Goal: Find specific page/section: Find specific page/section

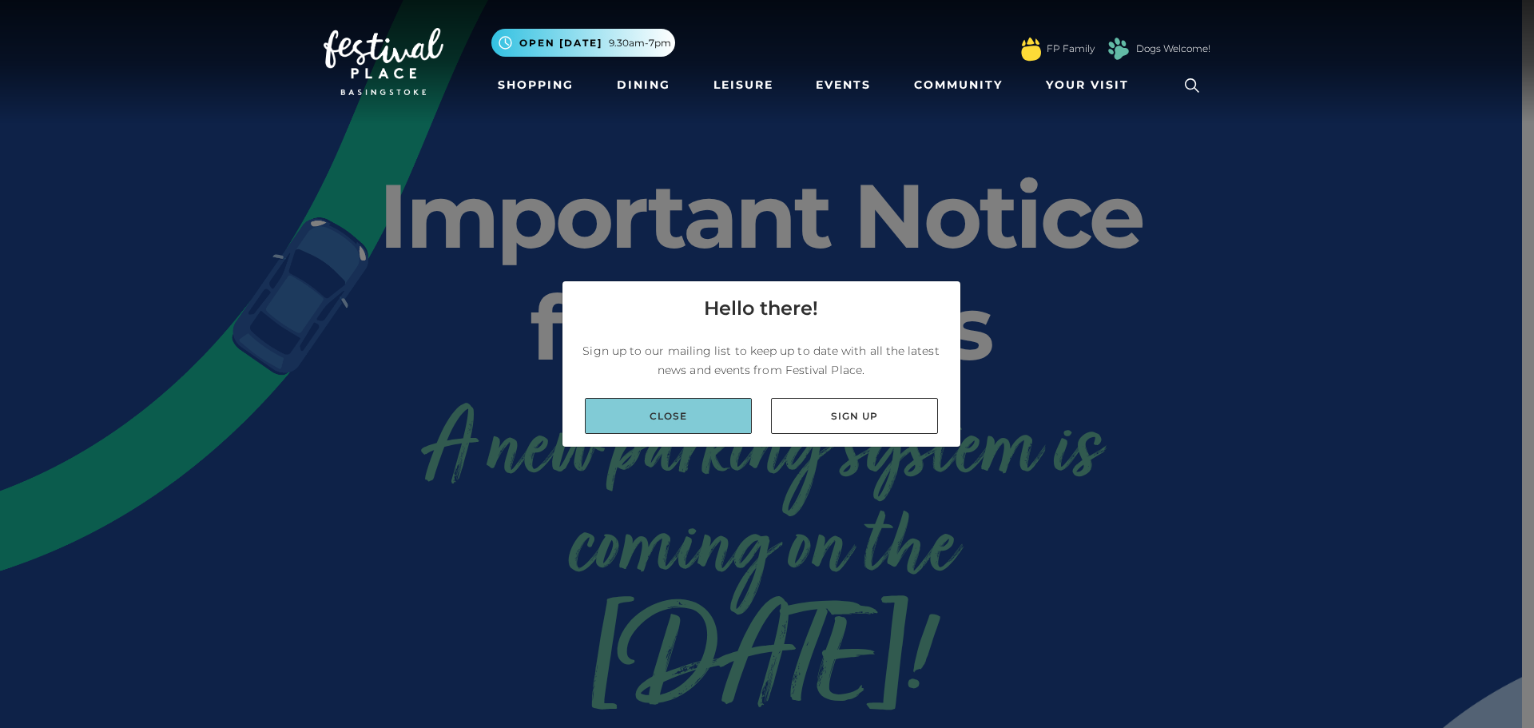
click at [668, 402] on link "Close" at bounding box center [668, 416] width 167 height 36
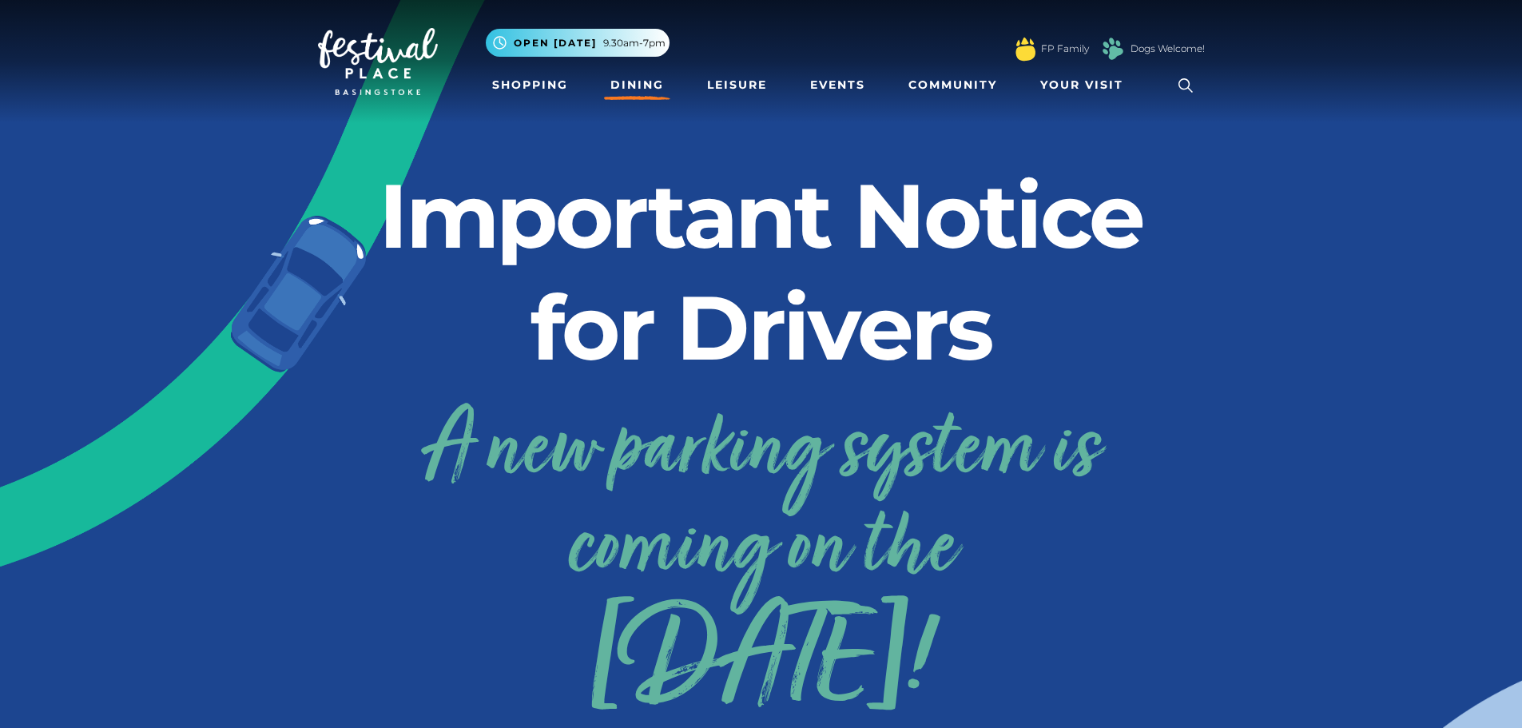
click at [639, 84] on link "Dining" at bounding box center [637, 85] width 66 height 30
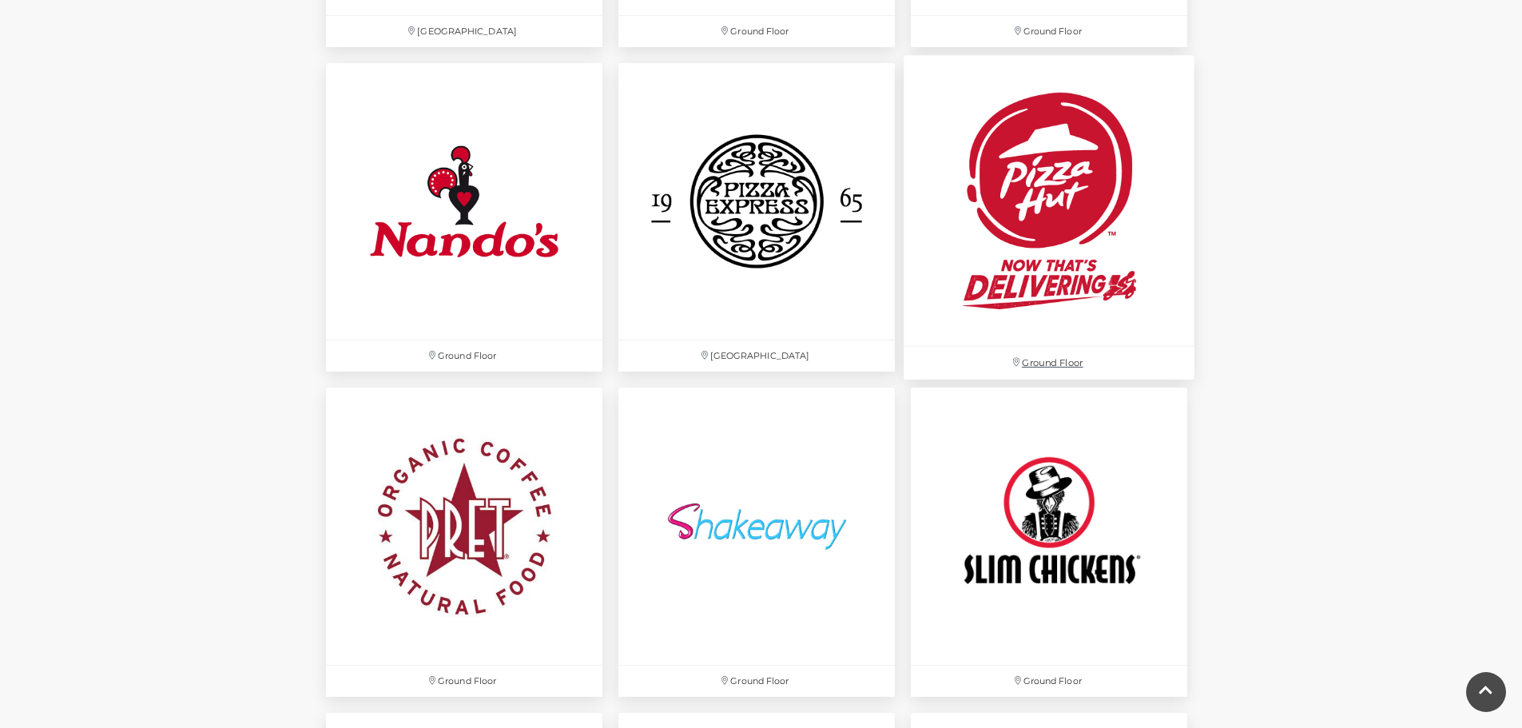
scroll to position [4233, 0]
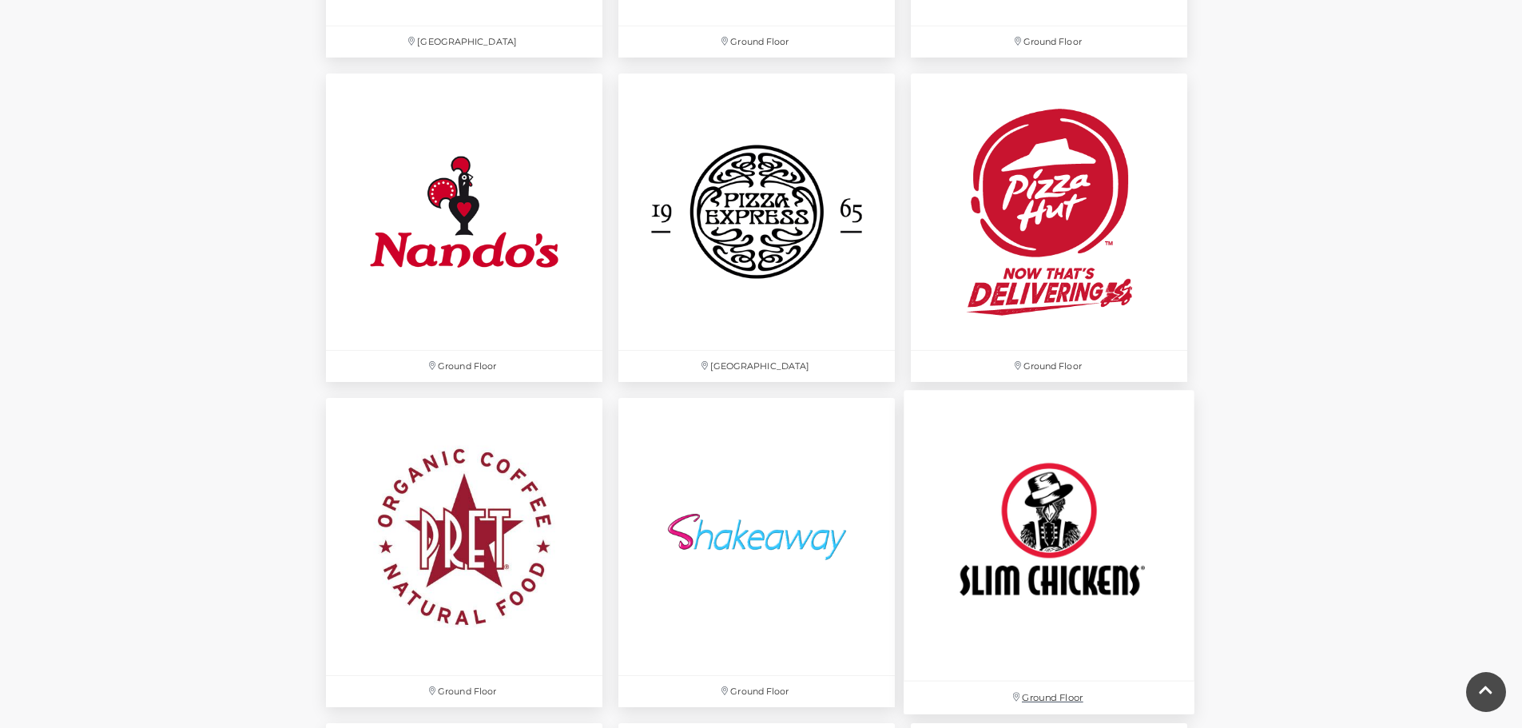
click at [1031, 611] on img at bounding box center [1048, 536] width 291 height 291
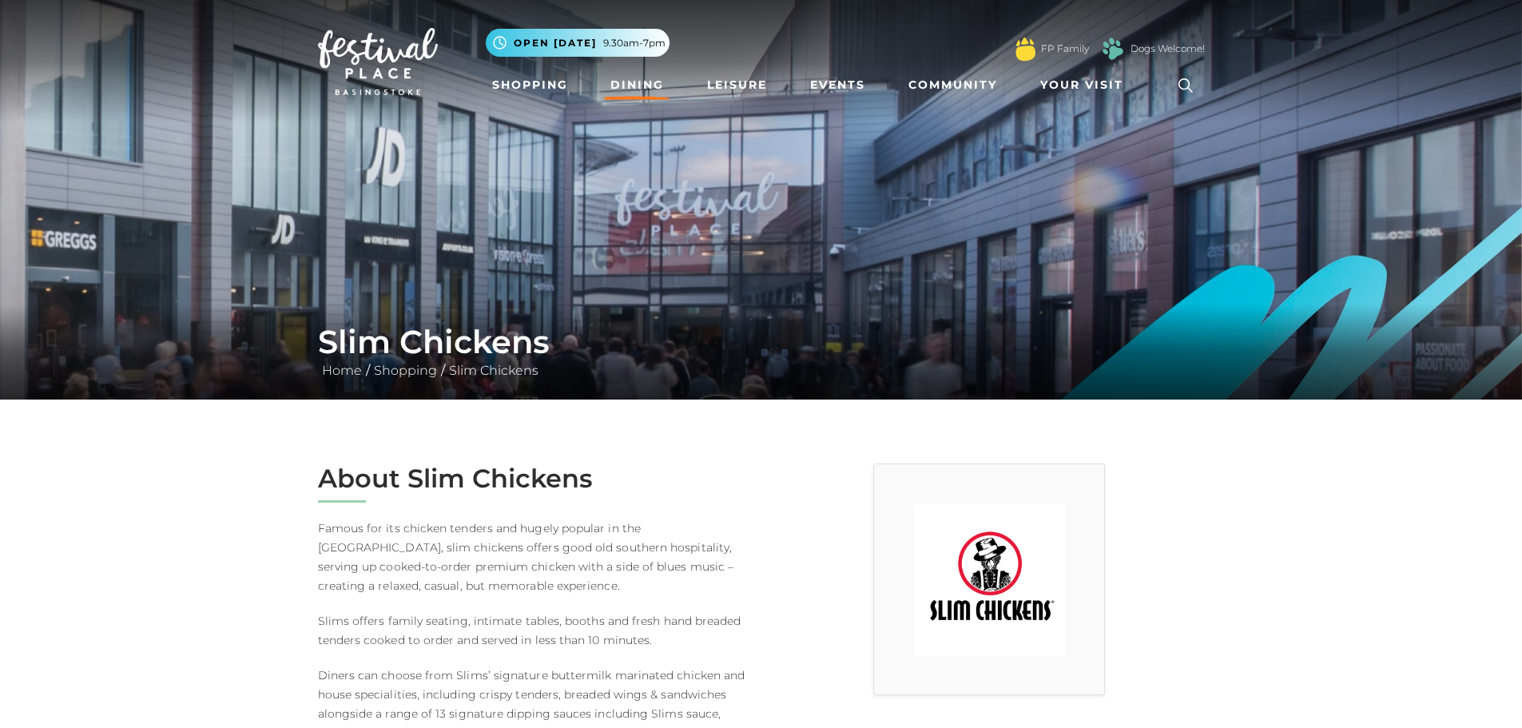
click at [636, 90] on link "Dining" at bounding box center [637, 85] width 66 height 30
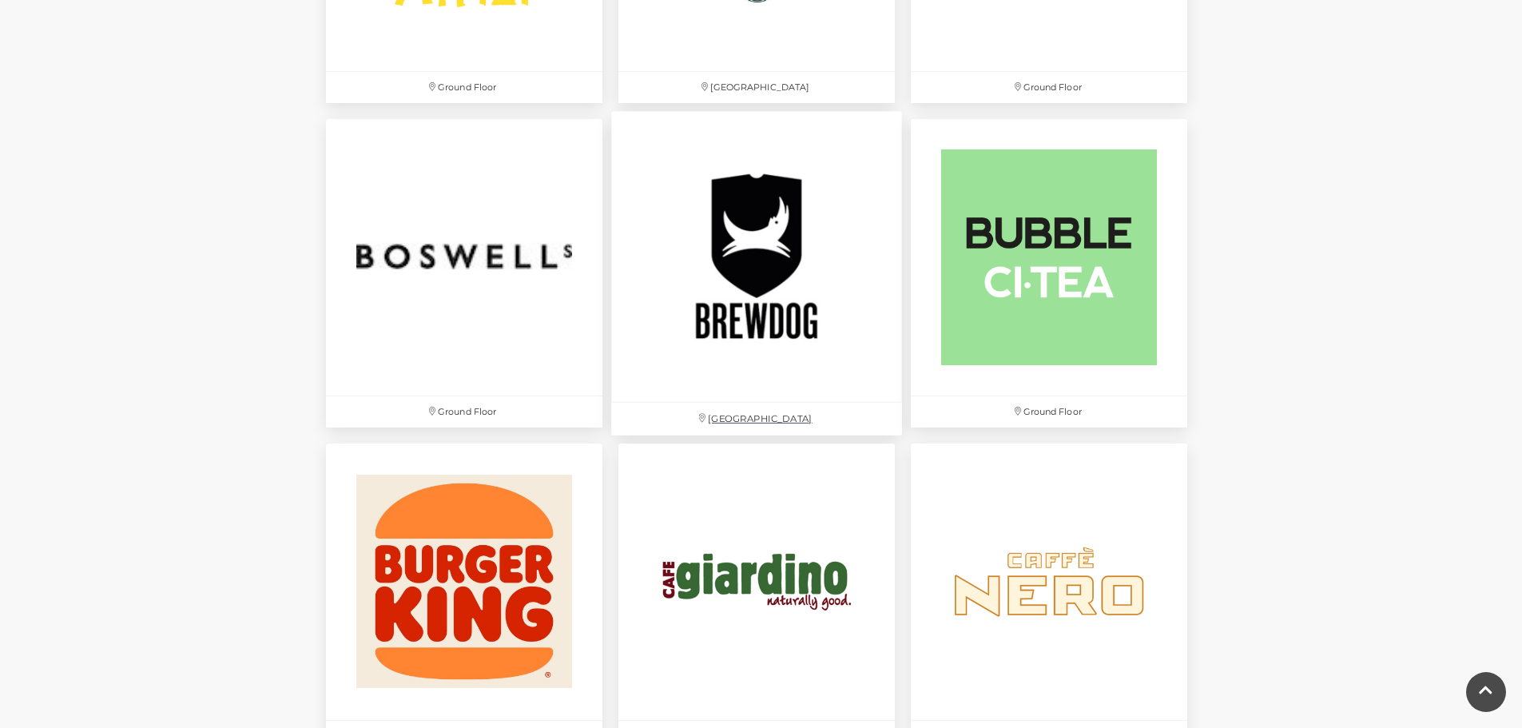
scroll to position [1278, 0]
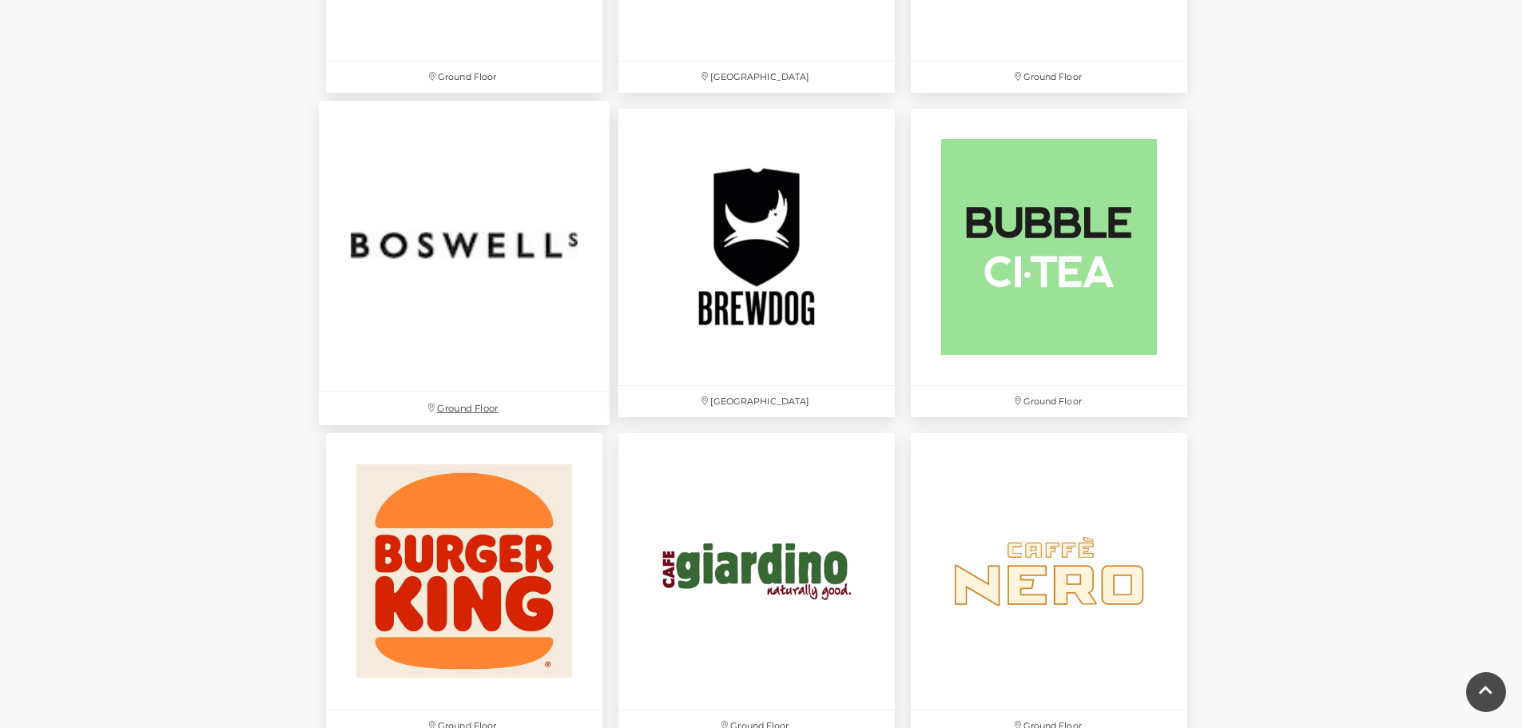
click at [526, 275] on img at bounding box center [464, 246] width 291 height 291
